Goal: Information Seeking & Learning: Check status

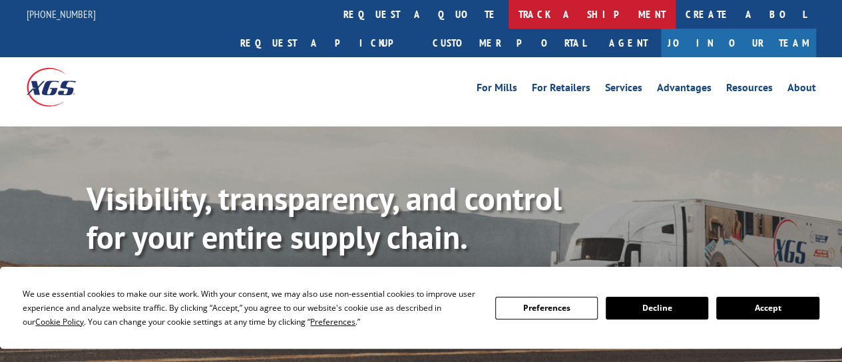
click at [509, 10] on link "track a shipment" at bounding box center [592, 14] width 167 height 29
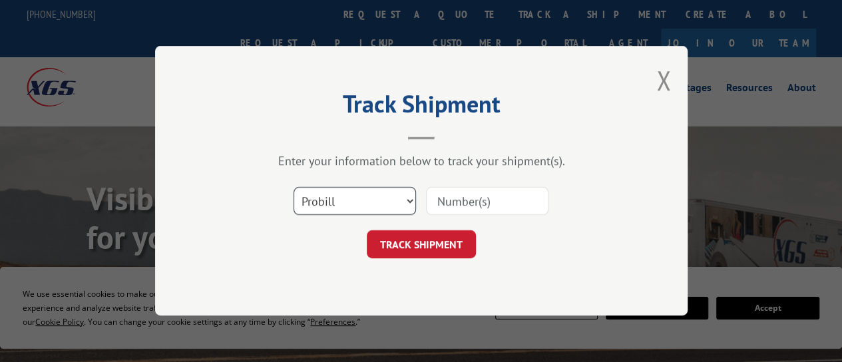
click at [334, 196] on select "Select category... Probill BOL PO" at bounding box center [355, 202] width 123 height 28
select select "bol"
click at [294, 188] on select "Select category... Probill BOL PO" at bounding box center [355, 202] width 123 height 28
click at [471, 198] on input at bounding box center [487, 202] width 123 height 28
paste input "2849639"
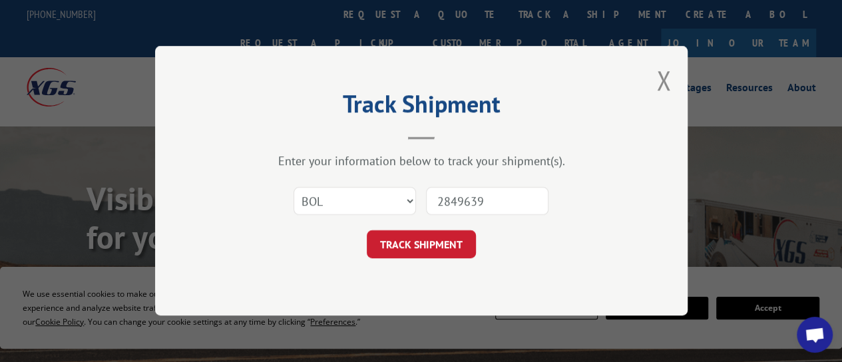
type input "2849639"
click at [450, 248] on button "TRACK SHIPMENT" at bounding box center [421, 245] width 109 height 28
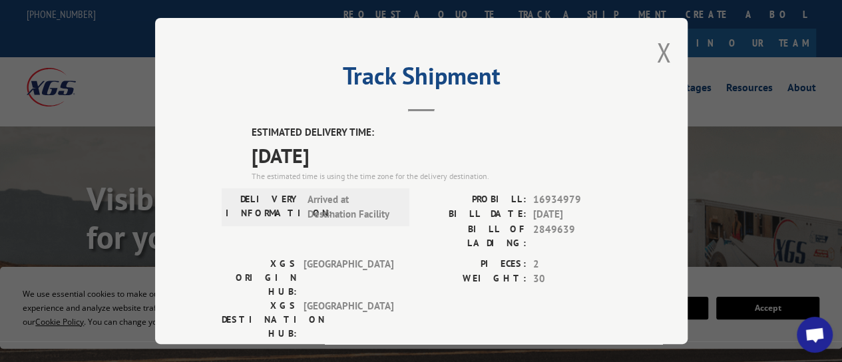
drag, startPoint x: 659, startPoint y: 43, endPoint x: 651, endPoint y: 39, distance: 8.7
click at [660, 43] on button "Close modal" at bounding box center [664, 52] width 15 height 35
